Goal: Information Seeking & Learning: Learn about a topic

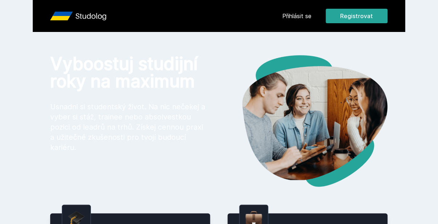
click at [302, 19] on link "Přihlásit se" at bounding box center [296, 16] width 29 height 9
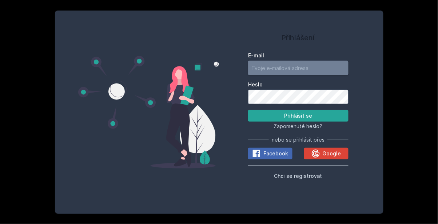
click at [274, 75] on input "E-mail" at bounding box center [298, 68] width 100 height 15
type input "[EMAIL_ADDRESS][DOMAIN_NAME]"
click at [335, 158] on span "Google" at bounding box center [332, 153] width 19 height 7
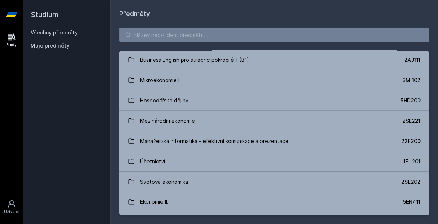
scroll to position [252, 0]
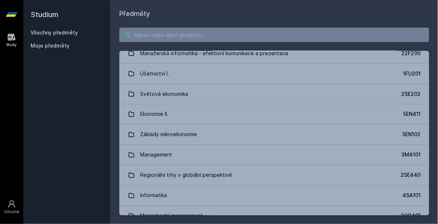
click at [192, 42] on input "search" at bounding box center [274, 35] width 310 height 15
type input "S"
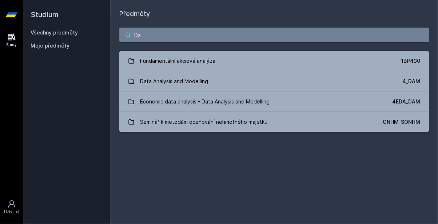
scroll to position [0, 0]
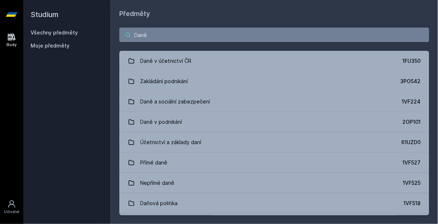
type input "Daně"
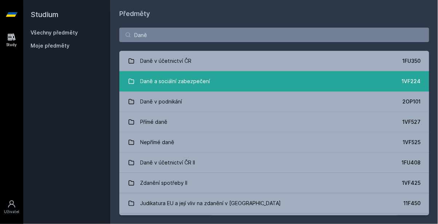
click at [206, 83] on div "Daně a sociální zabezpečení" at bounding box center [175, 81] width 70 height 15
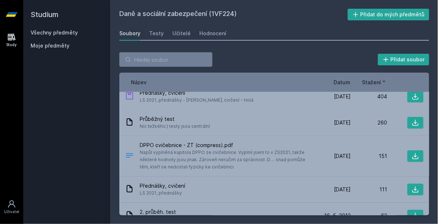
scroll to position [8, 0]
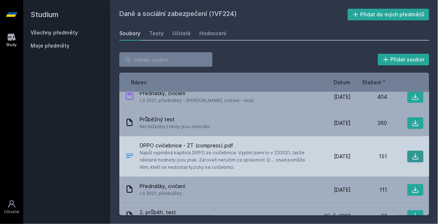
click at [415, 158] on icon at bounding box center [415, 156] width 7 height 7
